Goal: Transaction & Acquisition: Obtain resource

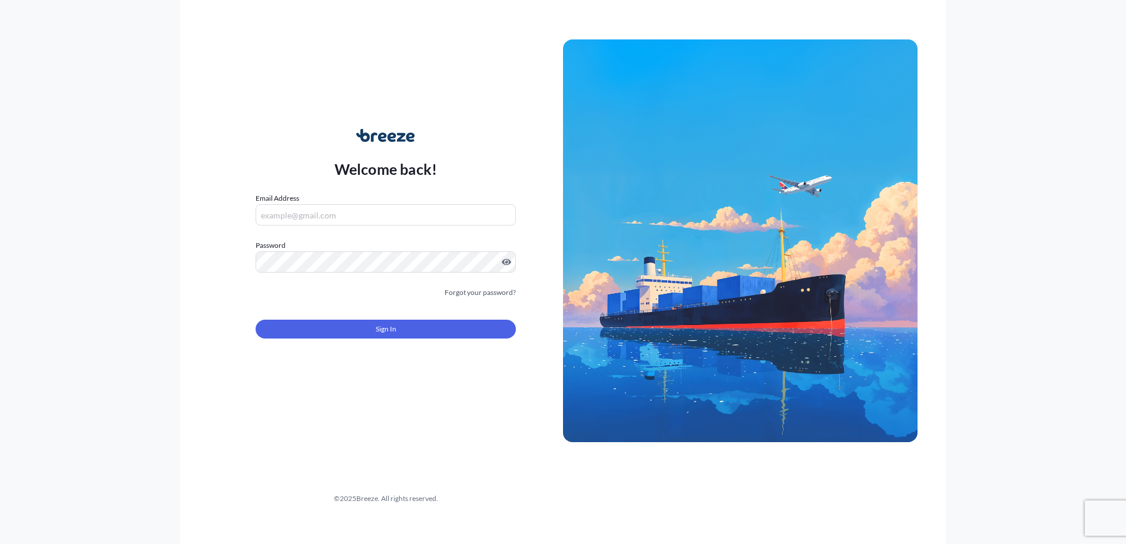
type input "[PERSON_NAME][EMAIL_ADDRESS][PERSON_NAME][DOMAIN_NAME]"
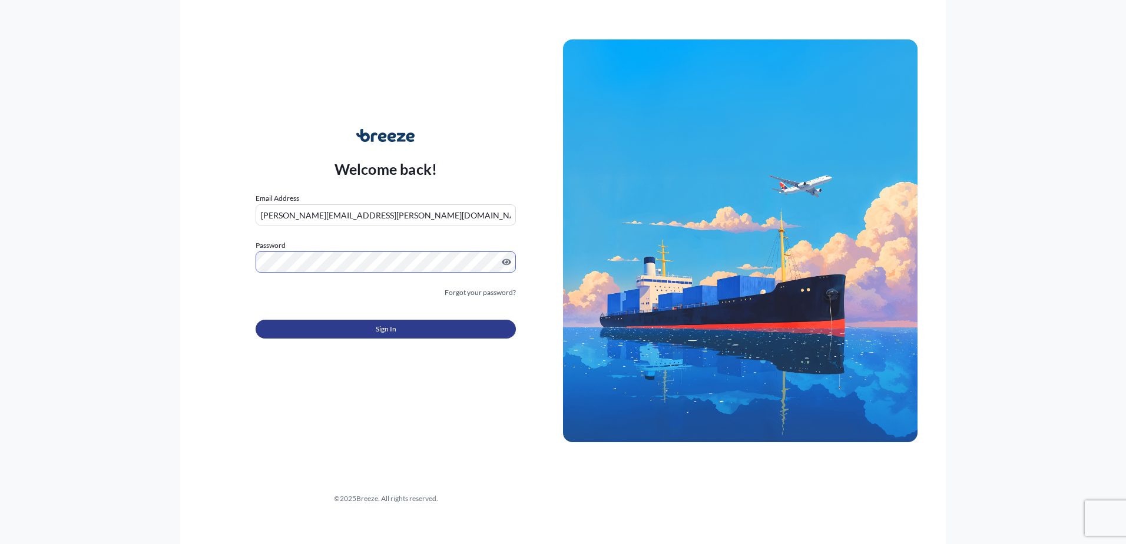
click at [410, 324] on button "Sign In" at bounding box center [385, 329] width 260 height 19
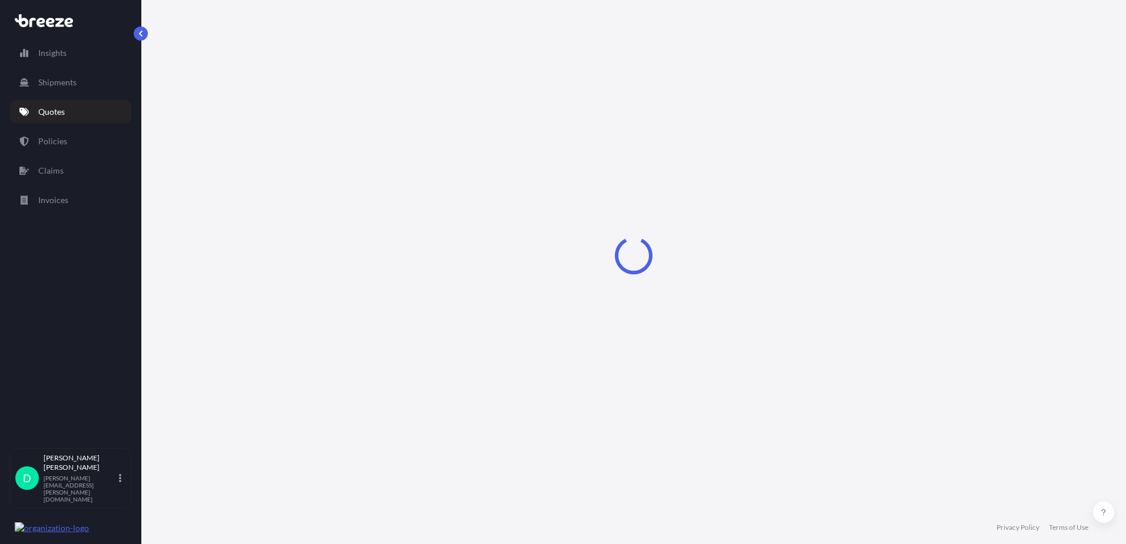
select select "Road"
select select "2"
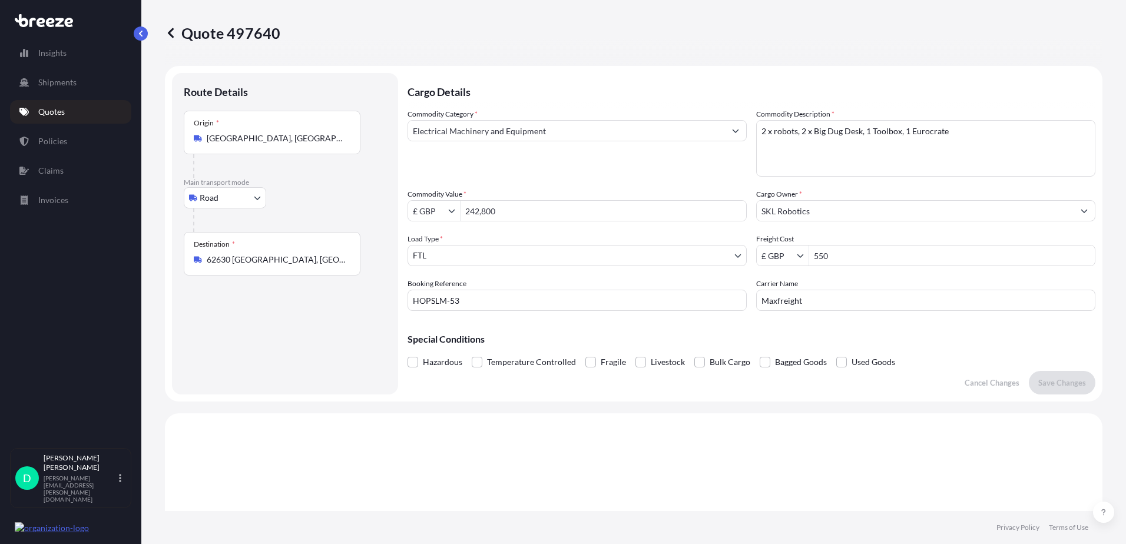
click at [64, 107] on p "Quotes" at bounding box center [51, 112] width 26 height 12
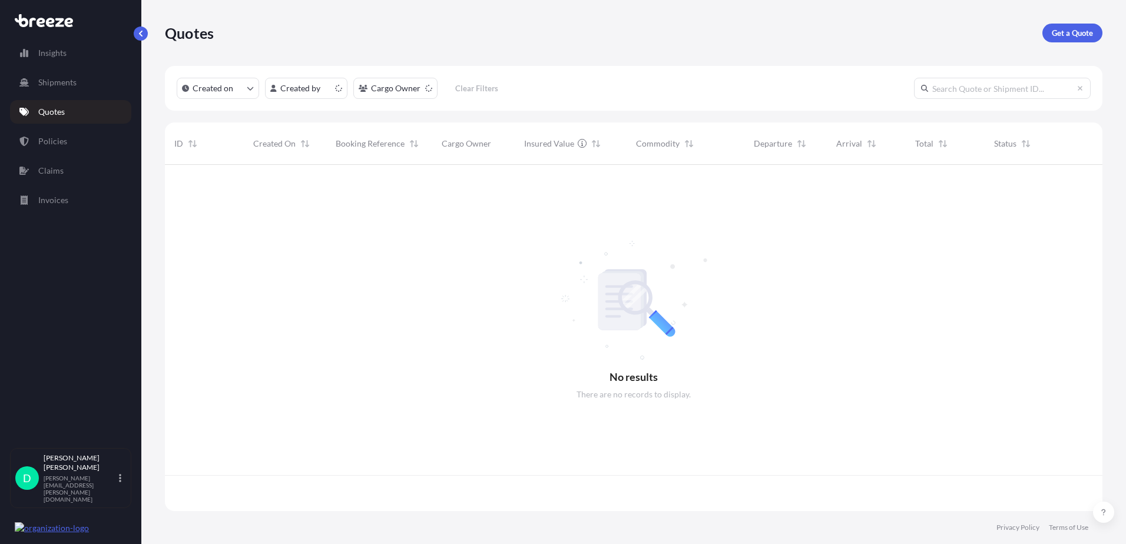
scroll to position [344, 928]
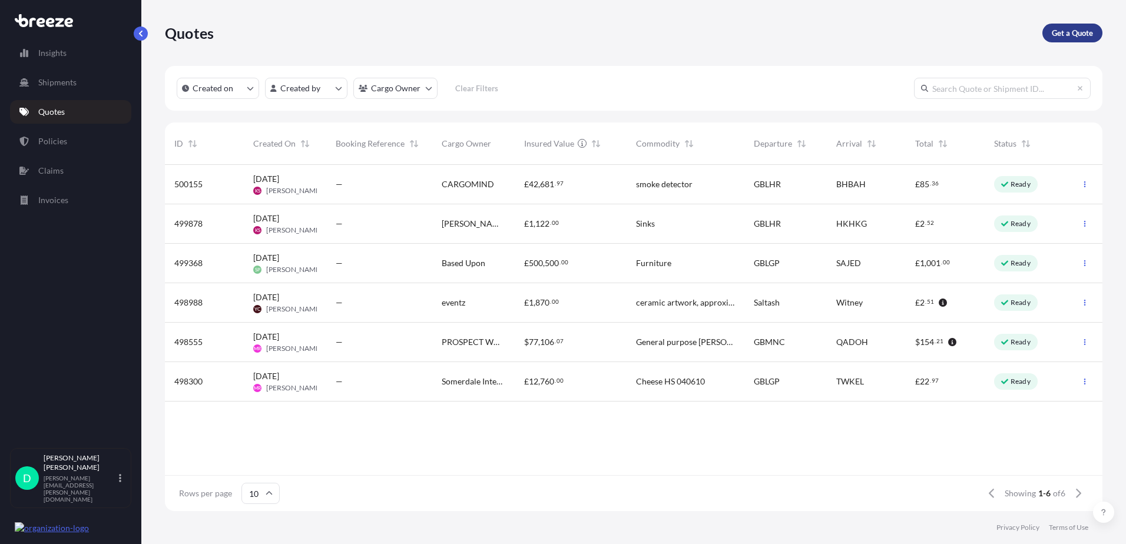
click at [1084, 29] on p "Get a Quote" at bounding box center [1071, 33] width 41 height 12
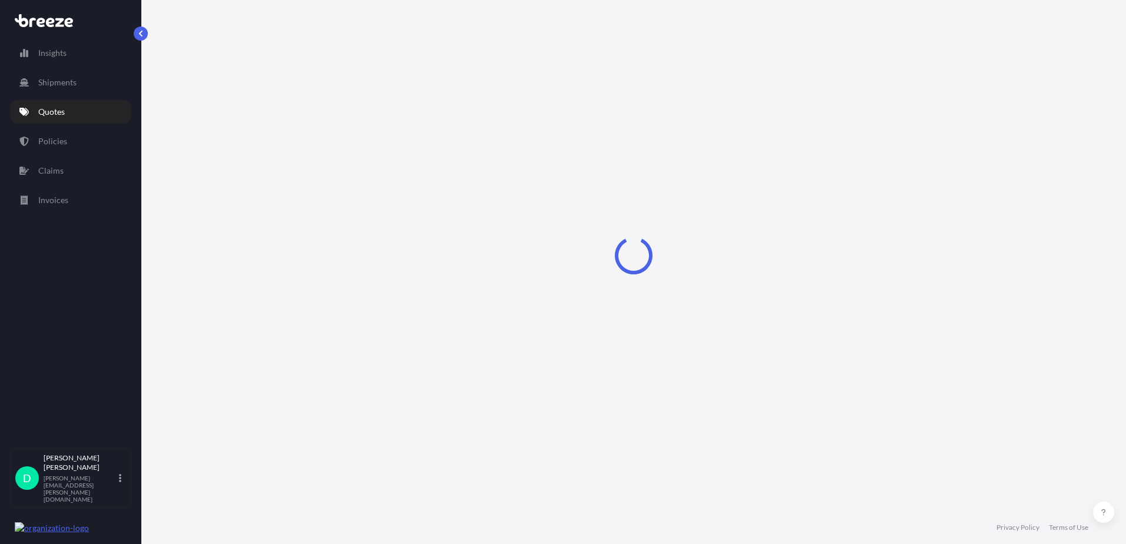
select select "Sea"
select select "1"
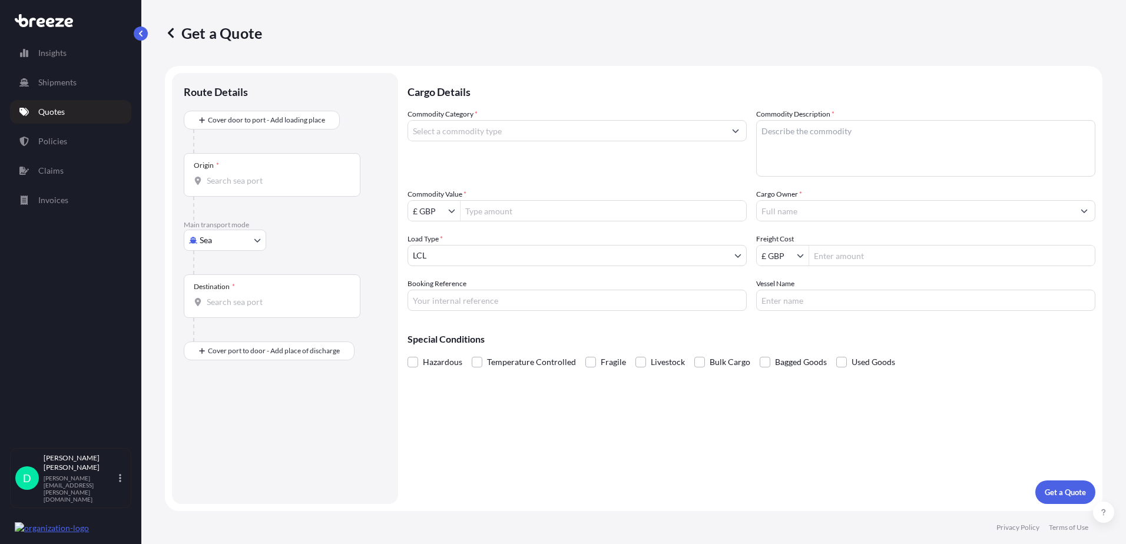
click at [142, 320] on div "Get a Quote Route Details Cover door to port - Add loading place Place of loadi…" at bounding box center [633, 255] width 984 height 511
click at [242, 240] on body "Insights Shipments Quotes Policies Claims Invoices D [PERSON_NAME] [PERSON_NAME…" at bounding box center [563, 272] width 1126 height 544
click at [228, 310] on div "Road" at bounding box center [224, 313] width 73 height 21
select select "Road"
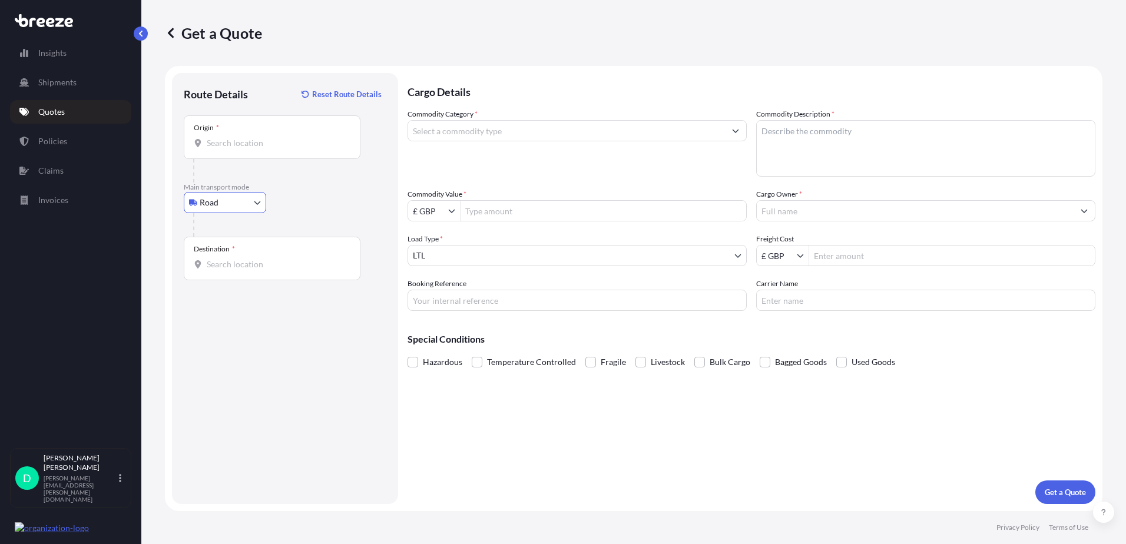
click at [294, 142] on input "Origin *" at bounding box center [276, 143] width 139 height 12
click at [632, 529] on footer "Privacy Policy Terms of Use" at bounding box center [633, 527] width 984 height 33
click at [519, 134] on input "Commodity Category *" at bounding box center [566, 130] width 317 height 21
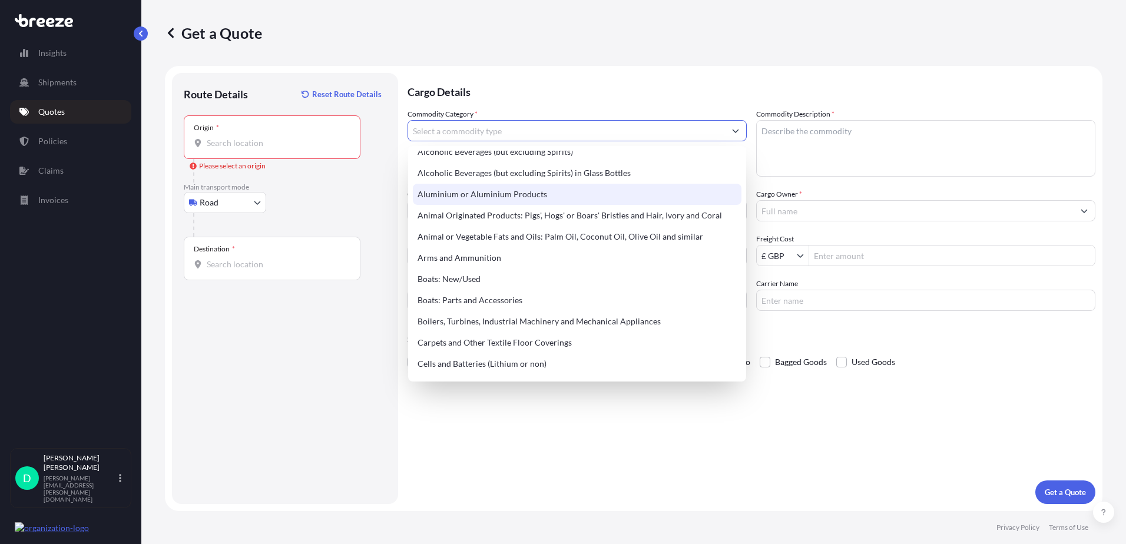
scroll to position [52, 0]
click at [49, 86] on p "Shipments" at bounding box center [57, 83] width 38 height 12
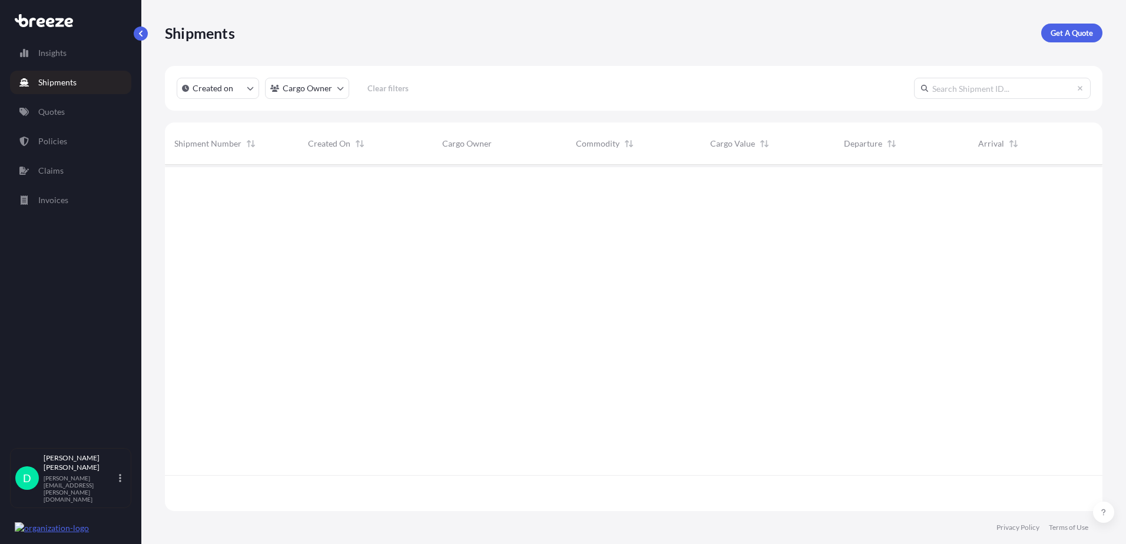
scroll to position [344, 928]
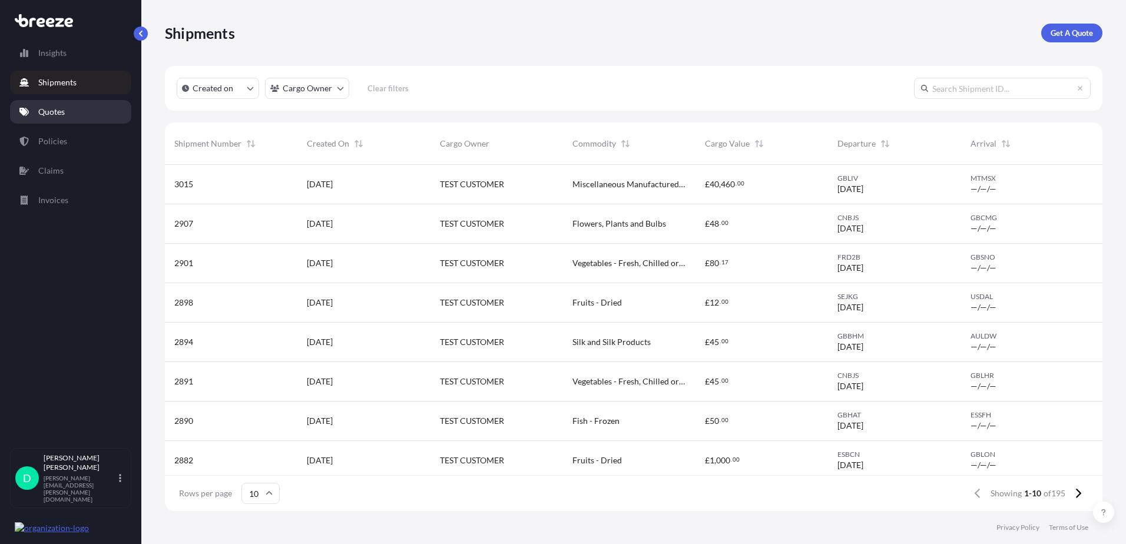
click at [72, 118] on link "Quotes" at bounding box center [70, 112] width 121 height 24
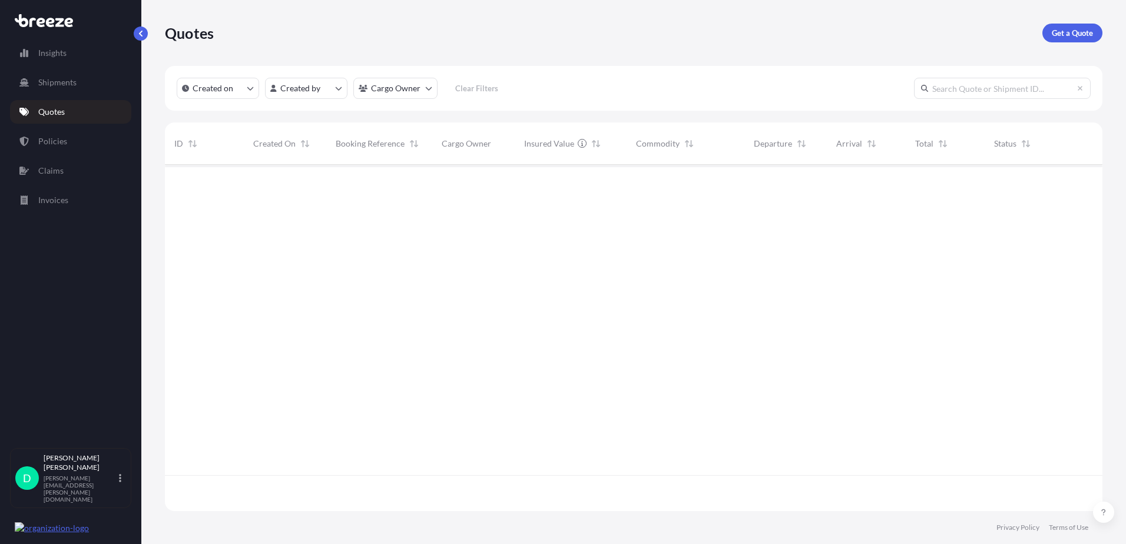
scroll to position [344, 928]
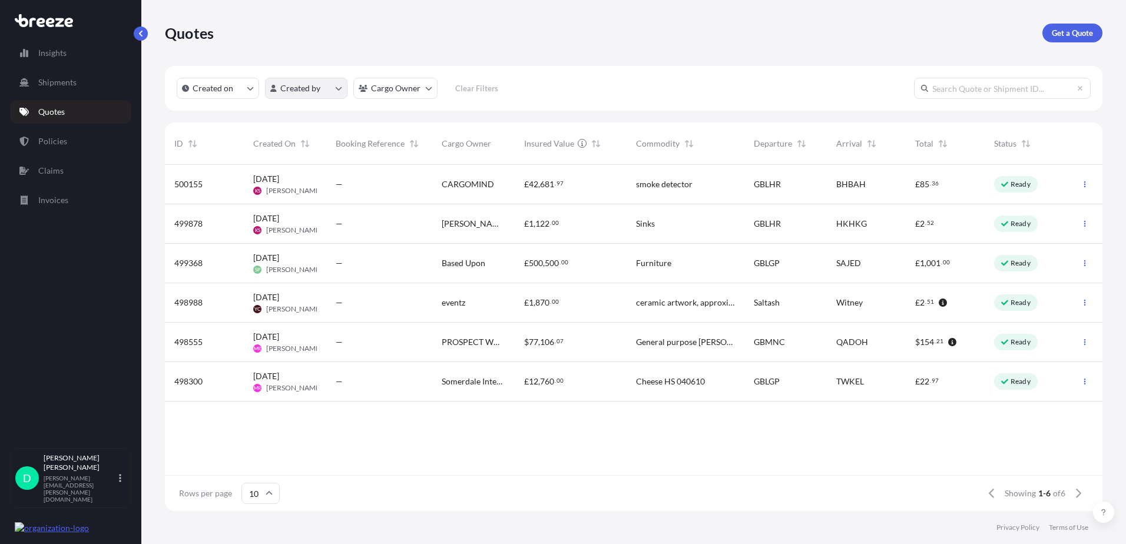
click at [307, 85] on html "Insights Shipments Quotes Policies Claims Invoices D [PERSON_NAME] [PERSON_NAME…" at bounding box center [563, 272] width 1126 height 544
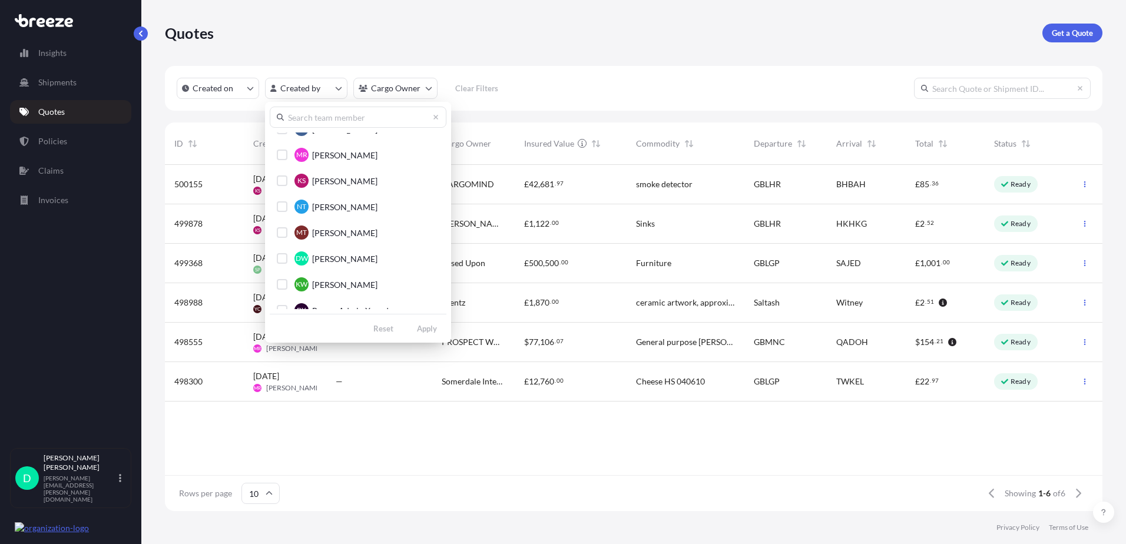
scroll to position [613, 0]
click at [330, 261] on span "[PERSON_NAME]" at bounding box center [344, 257] width 65 height 12
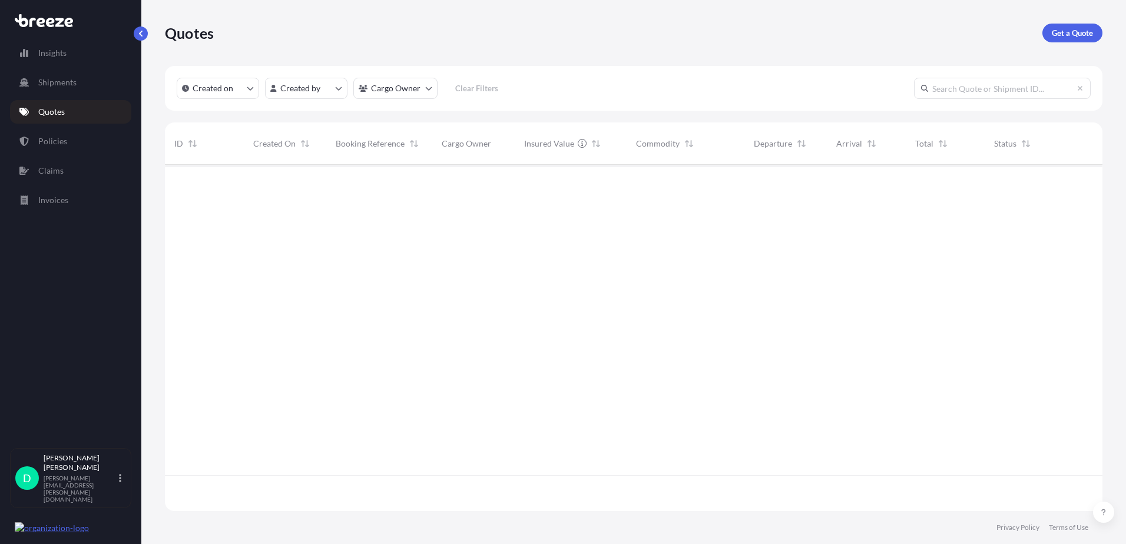
scroll to position [344, 928]
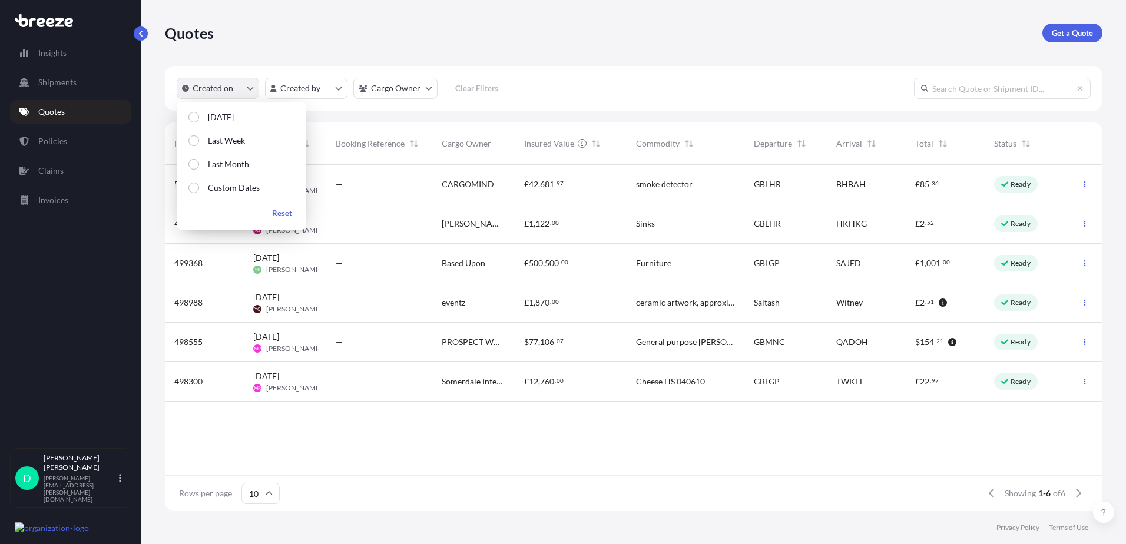
click at [244, 87] on button "Created on" at bounding box center [218, 88] width 82 height 21
click at [227, 164] on p "Last Month" at bounding box center [228, 164] width 41 height 12
click at [405, 447] on div "500155 [DATE] KS [PERSON_NAME] — CARGOMIND £ 42 , 681 . 97 smoke detector GBLHR…" at bounding box center [633, 320] width 937 height 310
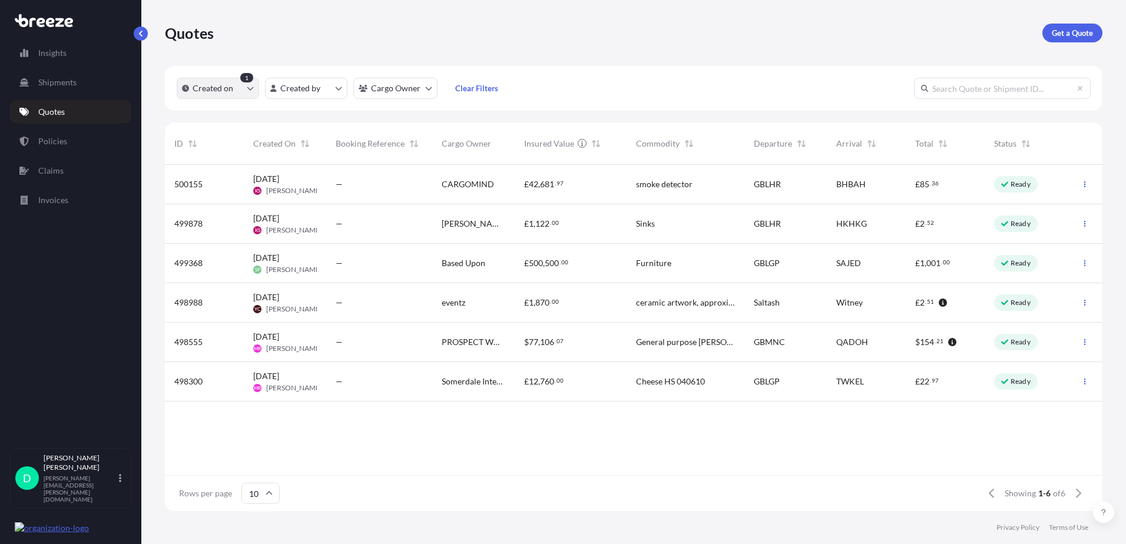
click at [240, 82] on button "Created on" at bounding box center [218, 88] width 82 height 21
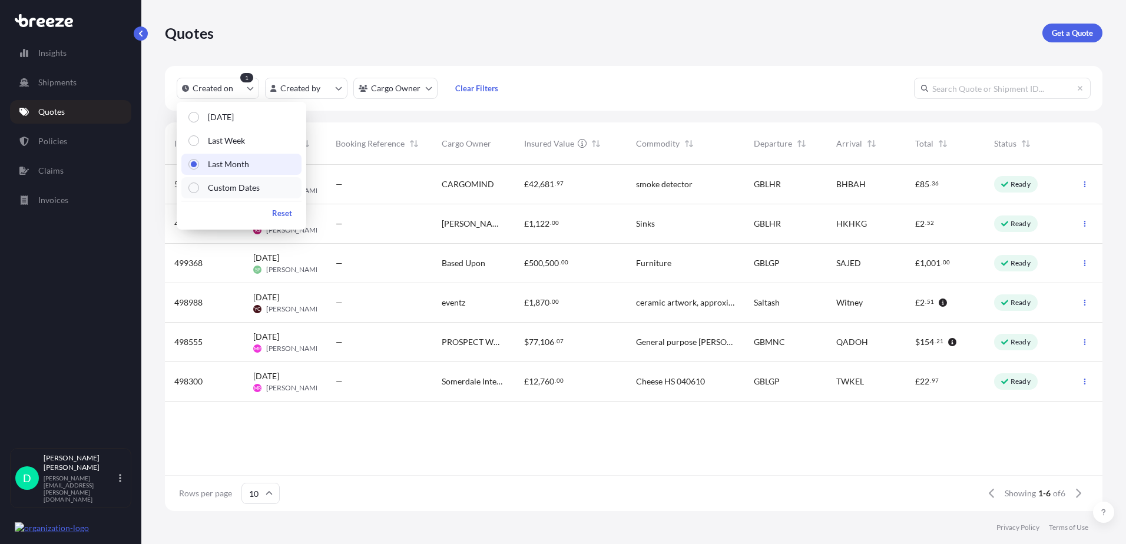
click at [238, 184] on p "Custom Dates" at bounding box center [234, 188] width 52 height 12
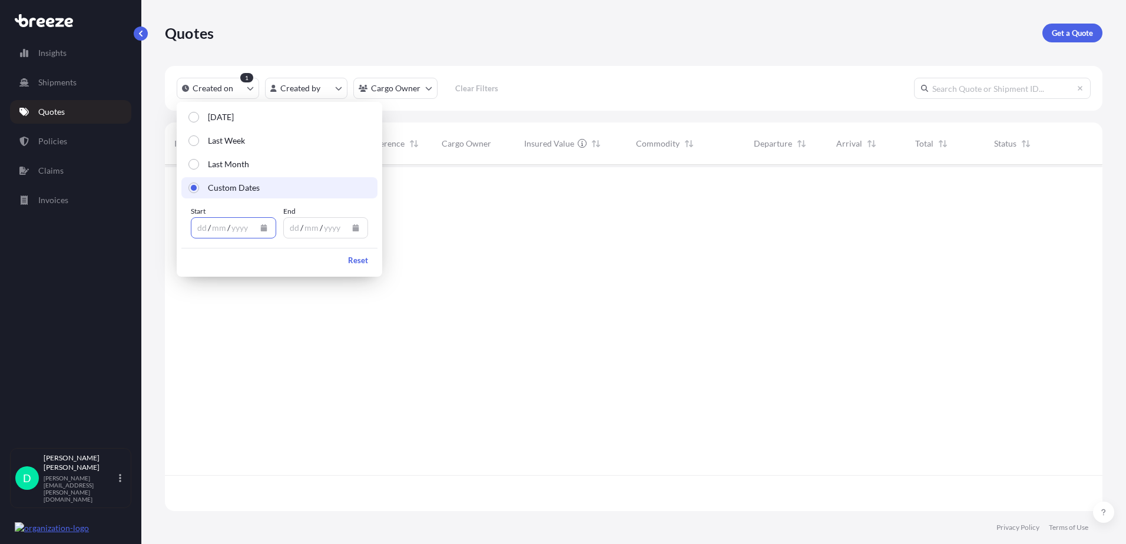
click at [264, 232] on button "Calendar" at bounding box center [263, 227] width 19 height 19
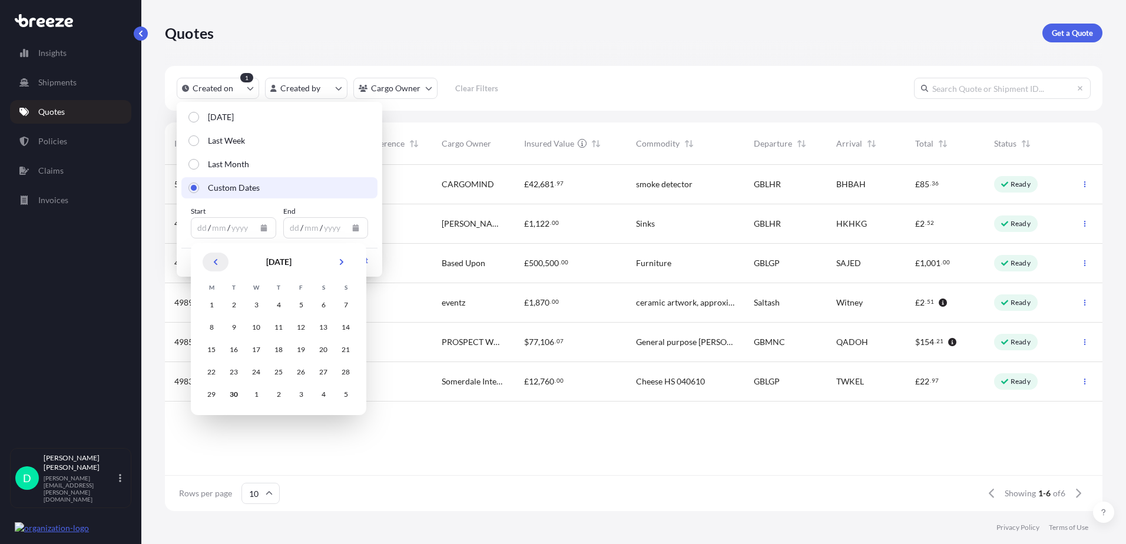
click at [213, 265] on button "Previous" at bounding box center [216, 262] width 26 height 19
click at [305, 305] on div "1" at bounding box center [300, 304] width 21 height 21
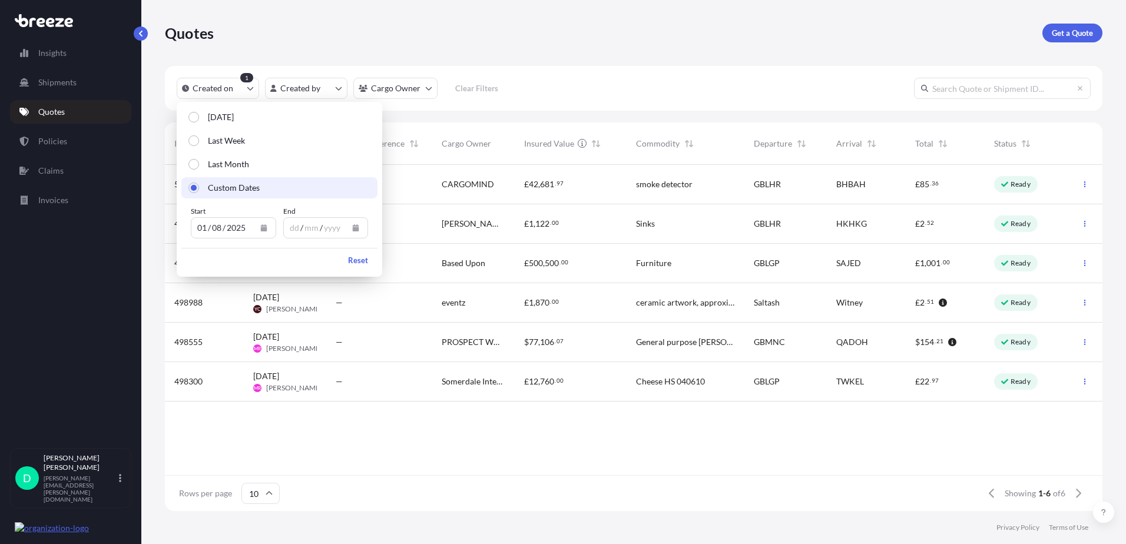
click at [349, 241] on div "Start [DATE] End dd / mm / yyyy" at bounding box center [279, 221] width 196 height 47
click at [354, 228] on icon "Calendar" at bounding box center [356, 227] width 6 height 7
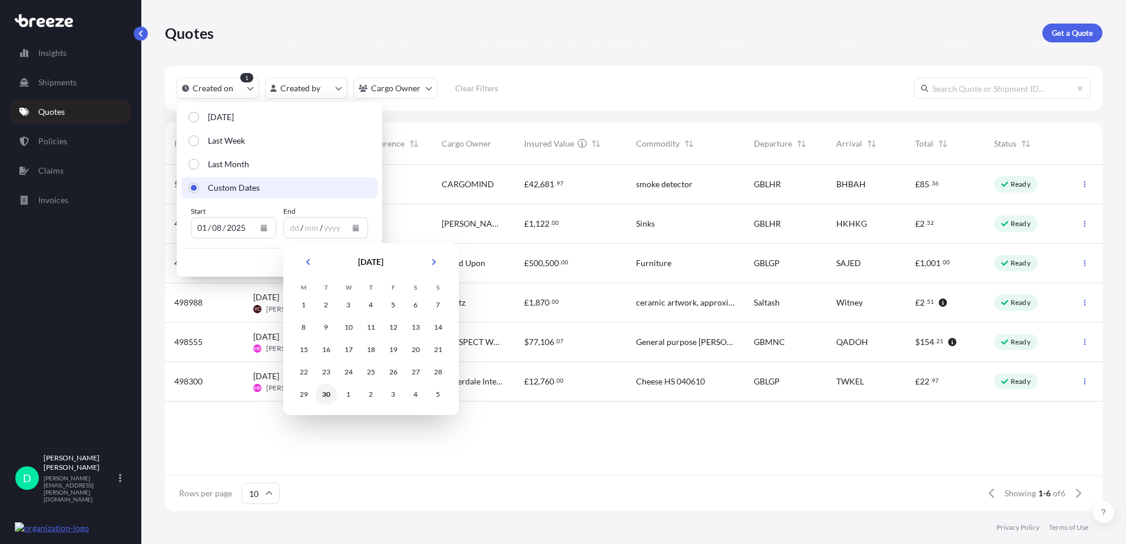
click at [328, 396] on div "30" at bounding box center [326, 394] width 21 height 21
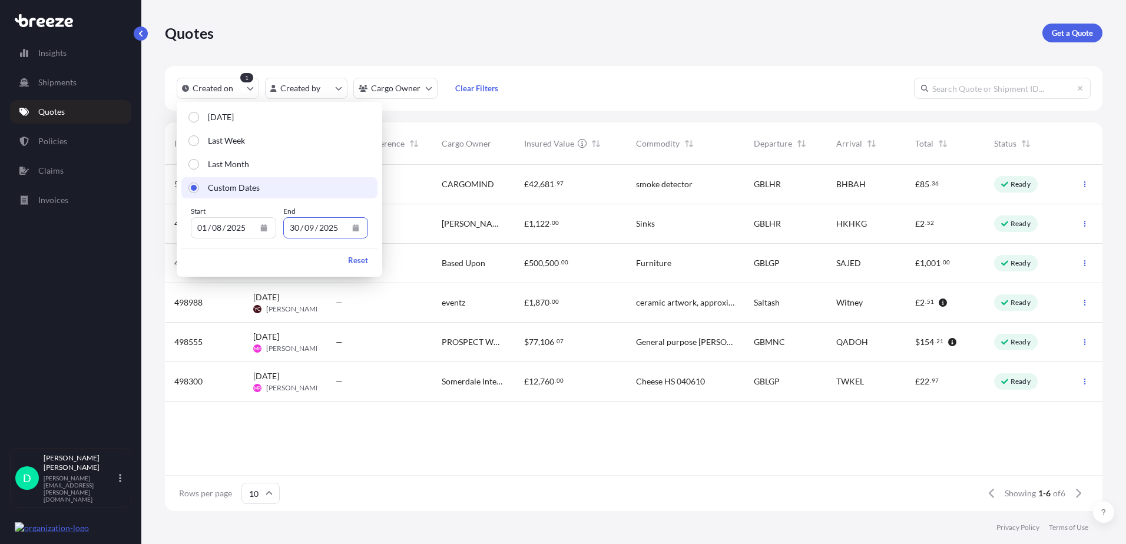
click at [389, 419] on div "500155 [DATE] KS [PERSON_NAME] — CARGOMIND £ 42 , 681 . 97 smoke detector GBLHR…" at bounding box center [633, 320] width 937 height 310
click at [596, 431] on div "500155 [DATE] KS [PERSON_NAME] — CARGOMIND £ 42 , 681 . 97 smoke detector GBLHR…" at bounding box center [633, 320] width 937 height 310
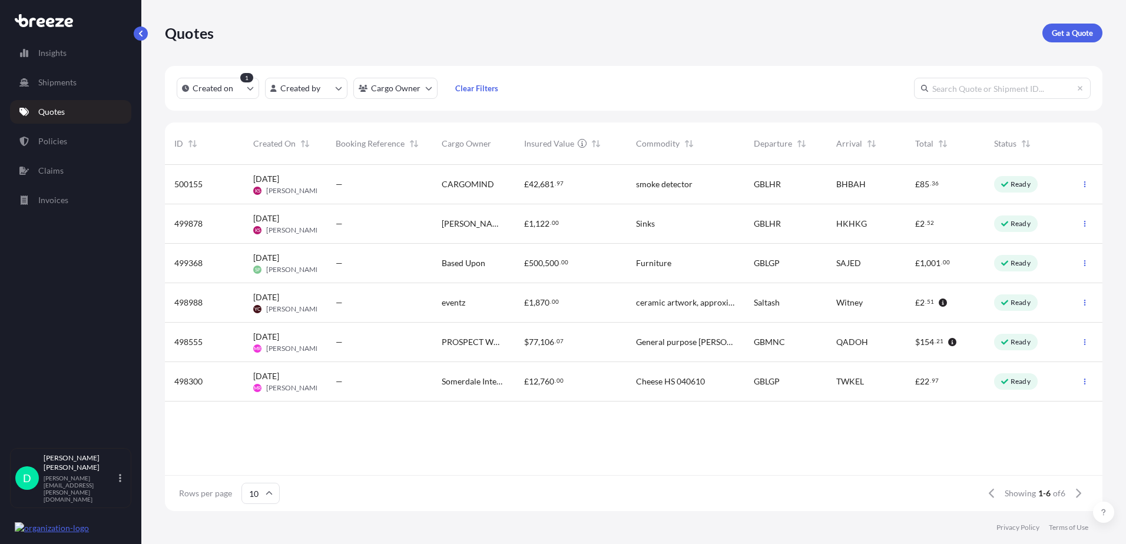
click at [58, 110] on p "Quotes" at bounding box center [51, 112] width 26 height 12
click at [64, 79] on p "Shipments" at bounding box center [57, 83] width 38 height 12
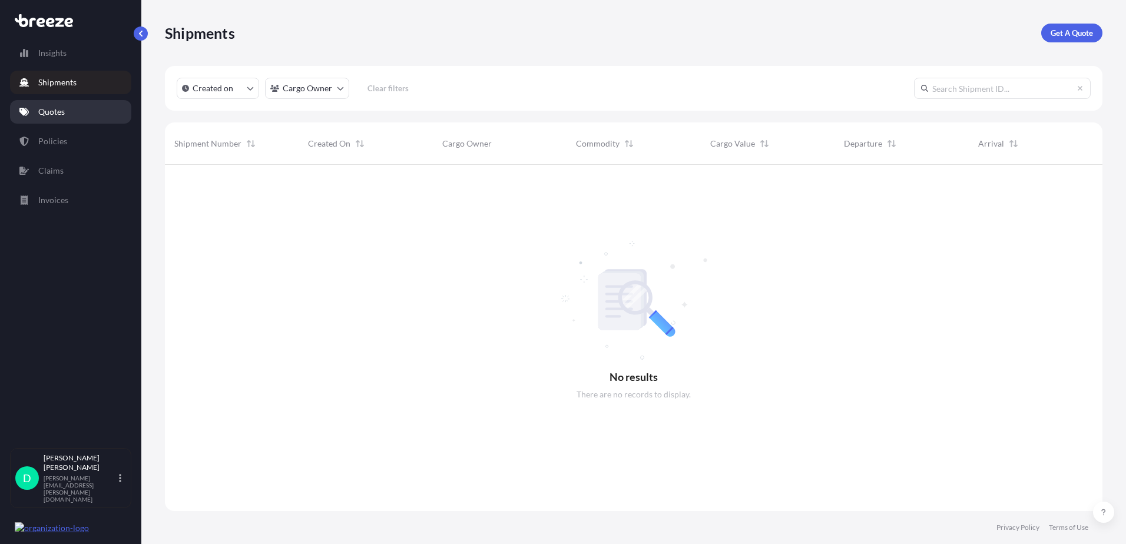
scroll to position [380, 928]
click at [51, 109] on p "Quotes" at bounding box center [51, 112] width 26 height 12
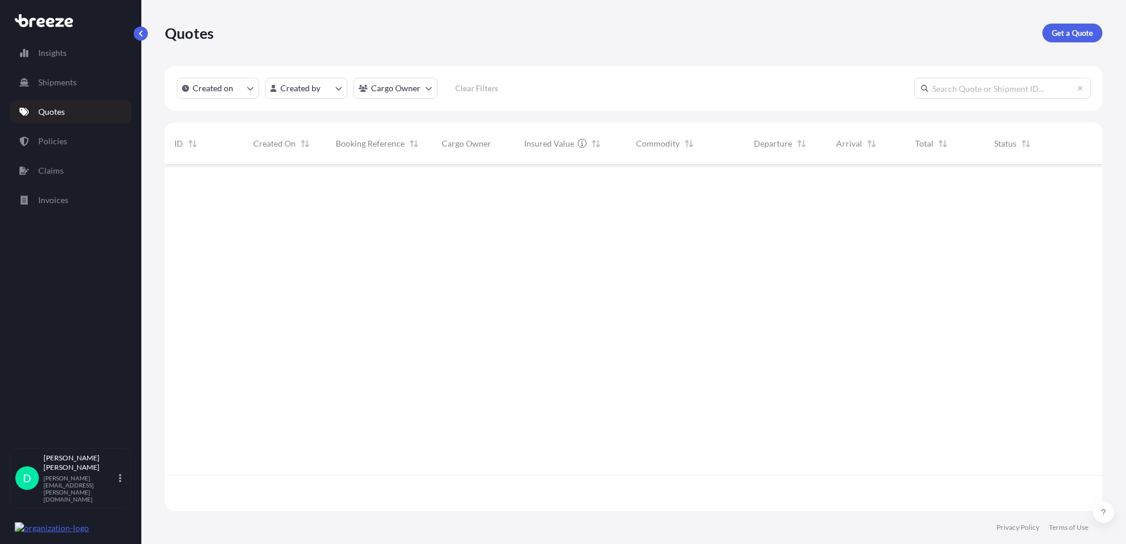
scroll to position [344, 928]
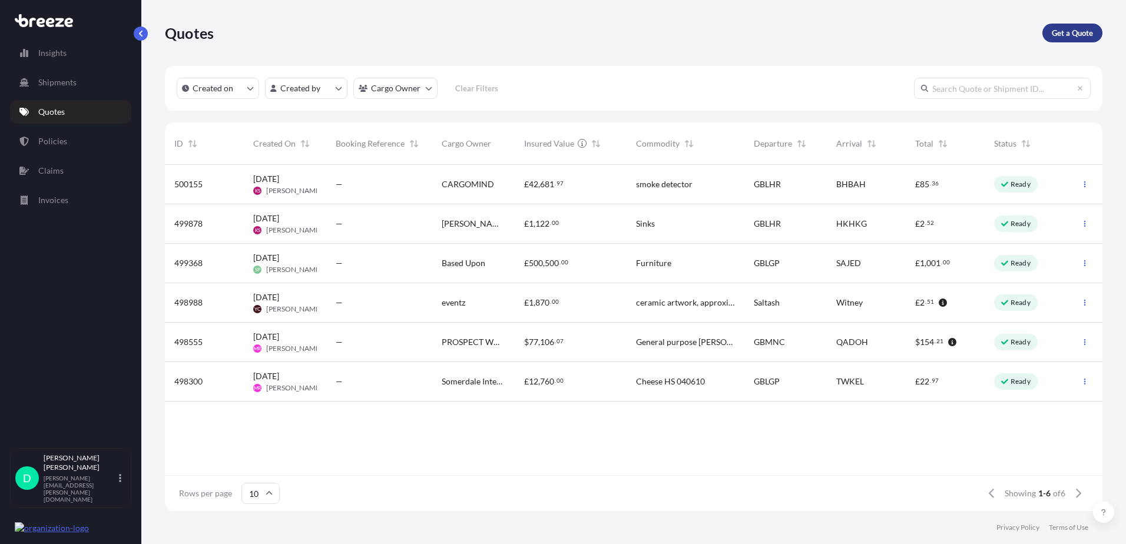
click at [1079, 31] on p "Get a Quote" at bounding box center [1071, 33] width 41 height 12
select select "Sea"
select select "1"
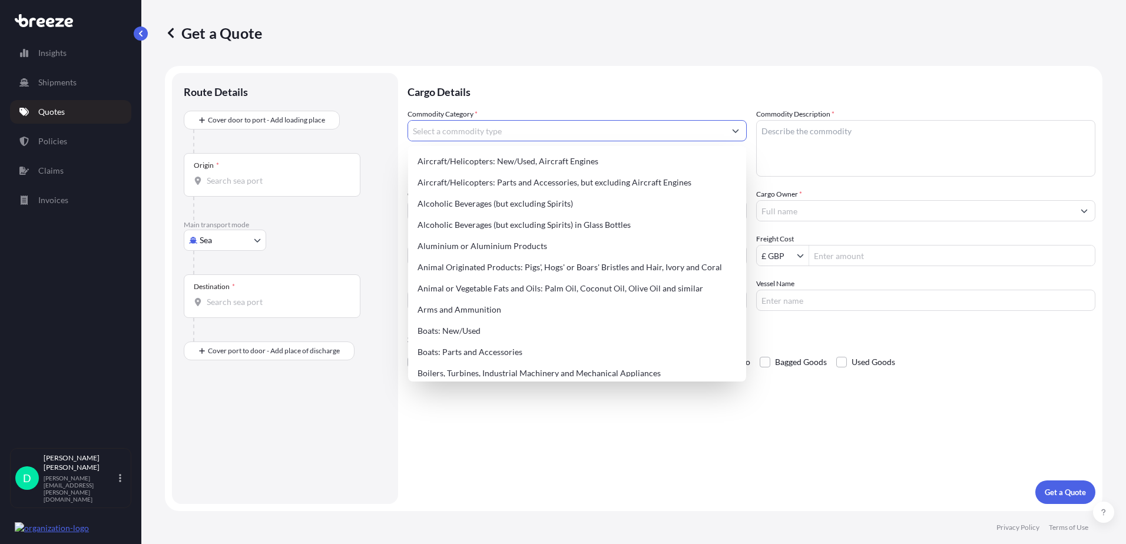
click at [615, 130] on input "Commodity Category *" at bounding box center [566, 130] width 317 height 21
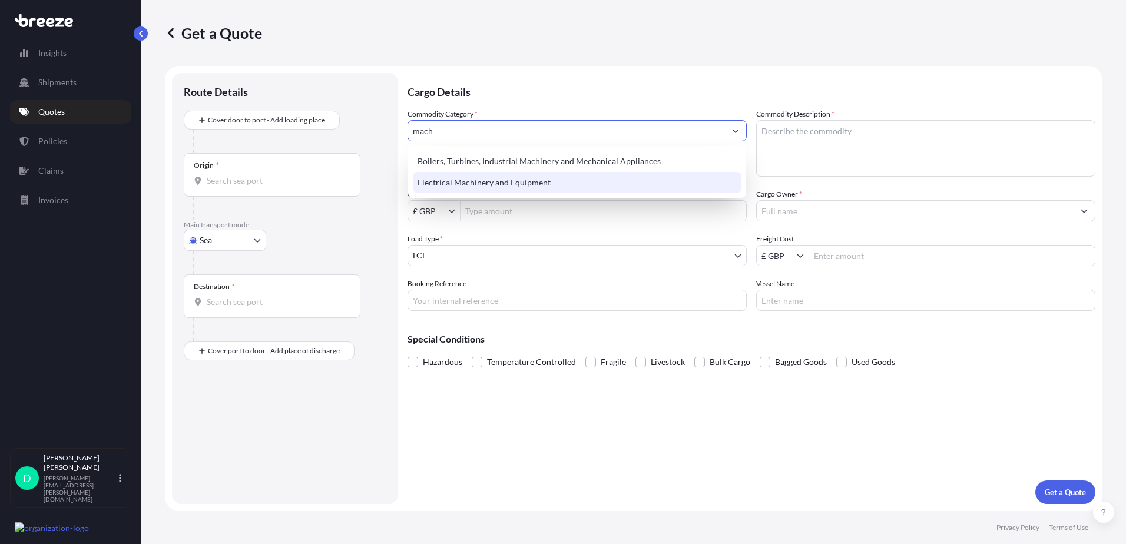
type input "mach"
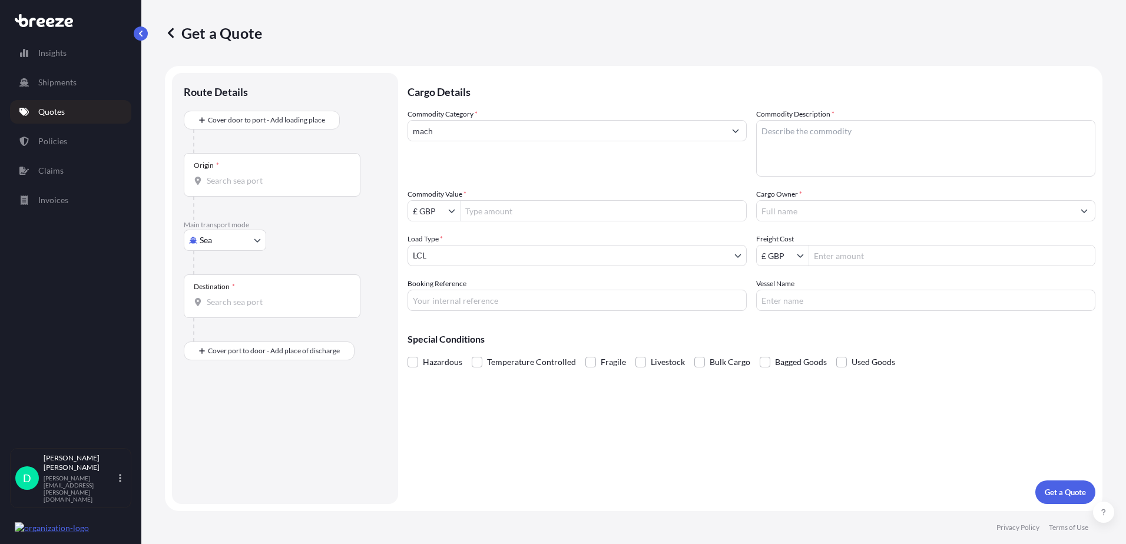
click at [1038, 215] on input "Cargo Owner *" at bounding box center [914, 210] width 317 height 21
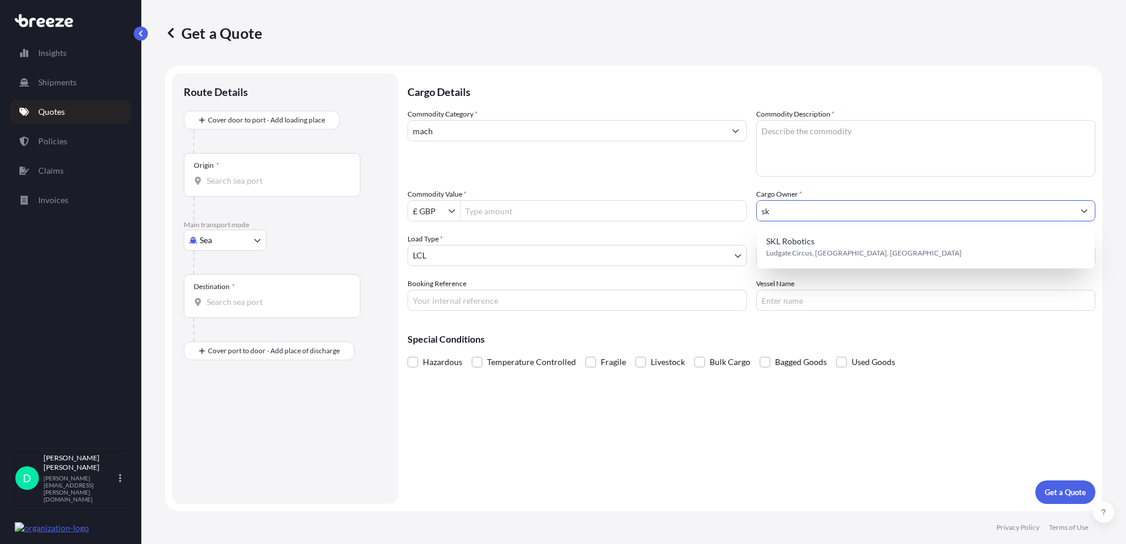
type input "s"
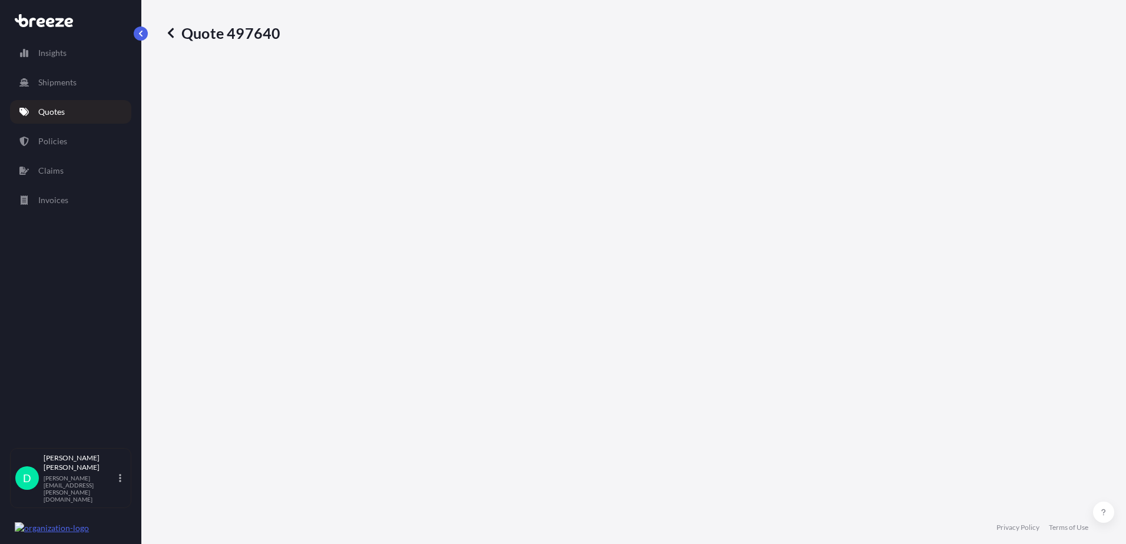
select select "Road"
select select "2"
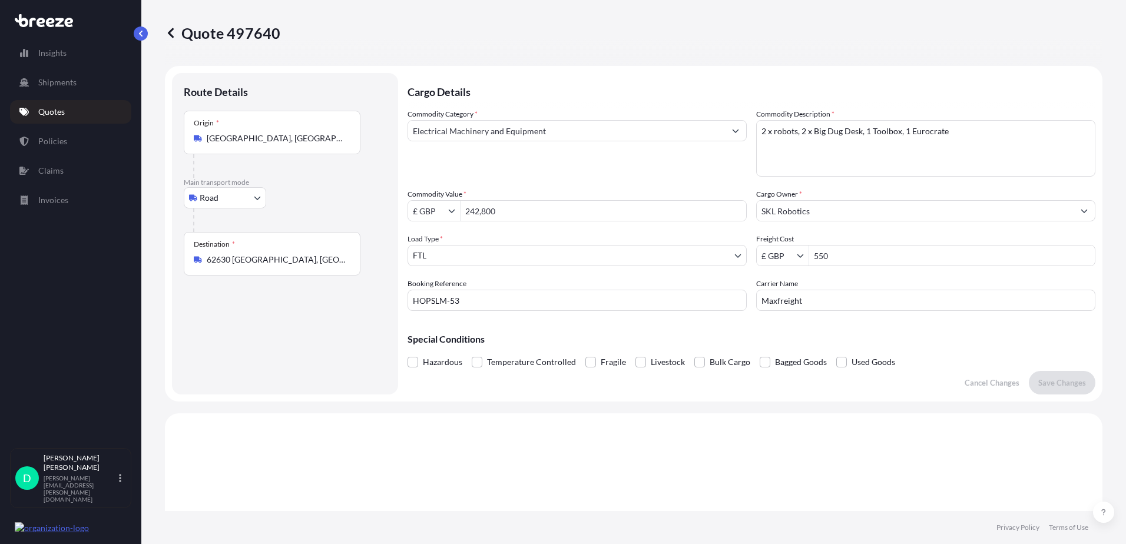
click at [241, 263] on input "62630 [GEOGRAPHIC_DATA], [GEOGRAPHIC_DATA]" at bounding box center [276, 260] width 139 height 12
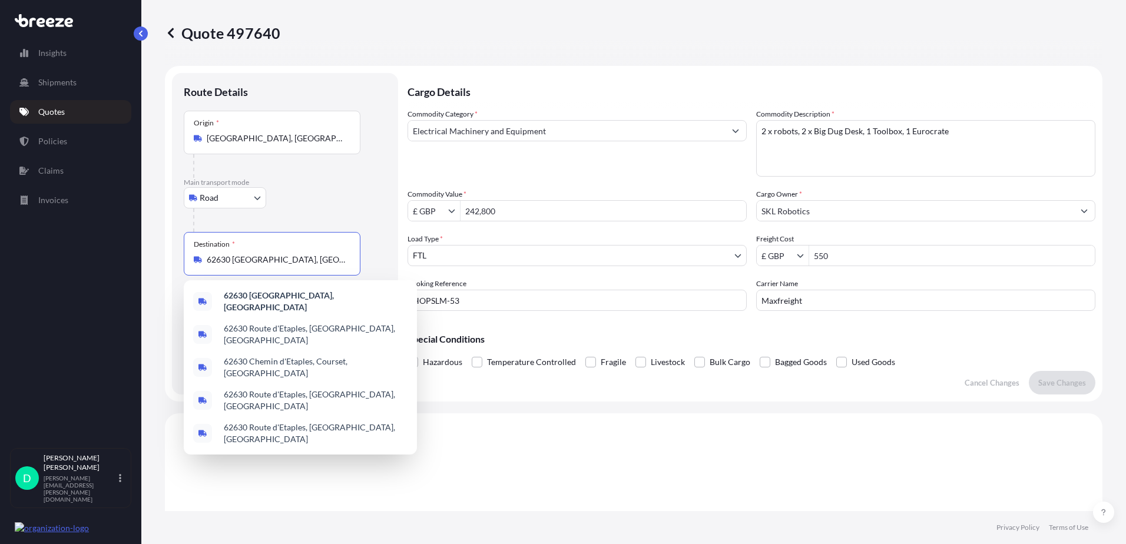
drag, startPoint x: 308, startPoint y: 263, endPoint x: 150, endPoint y: 259, distance: 159.0
click at [150, 259] on div "Quote 497640 Route Details Place of loading Road Road Rail Origin * London, UK …" at bounding box center [633, 255] width 984 height 511
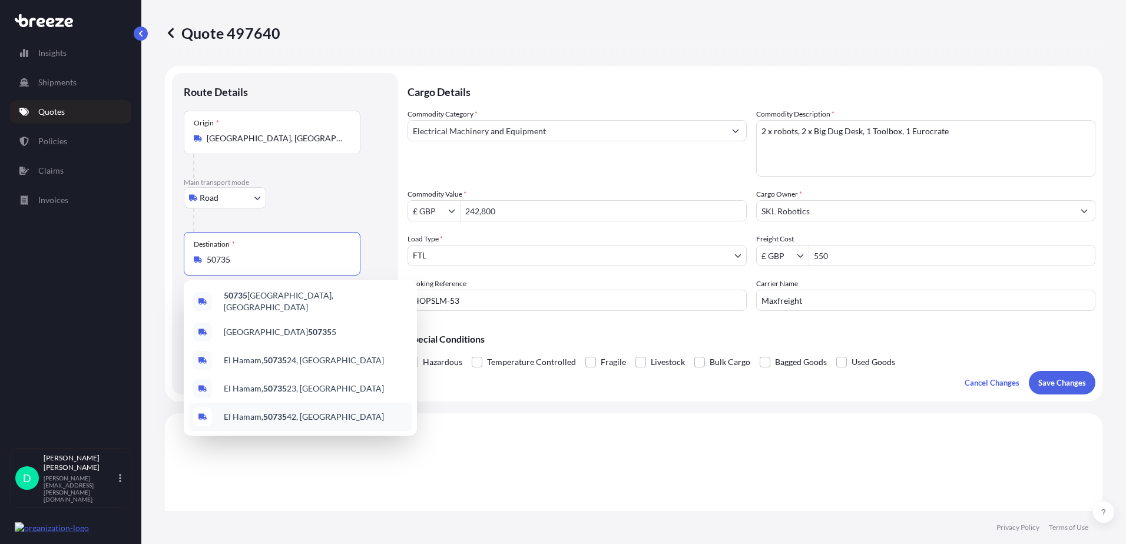
type input "62630 [GEOGRAPHIC_DATA], [GEOGRAPHIC_DATA]"
